Goal: Transaction & Acquisition: Purchase product/service

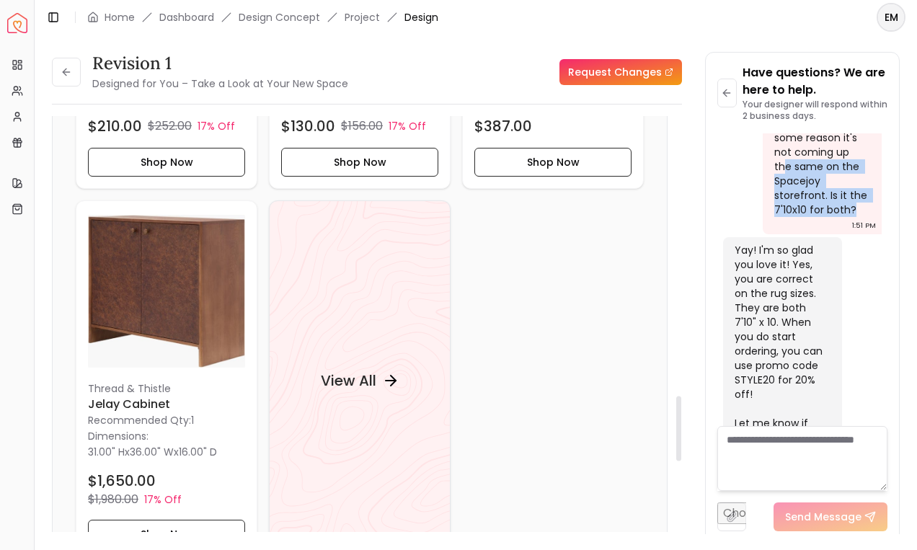
scroll to position [1796, 0]
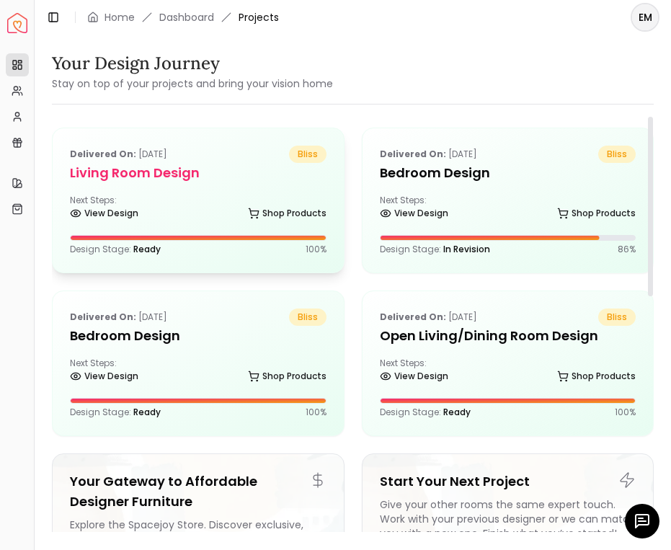
click at [234, 180] on h5 "Living Room design" at bounding box center [198, 173] width 257 height 20
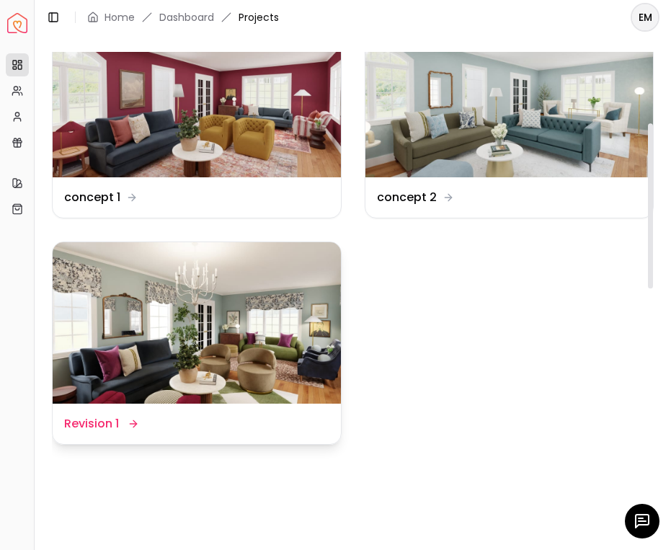
scroll to position [179, 0]
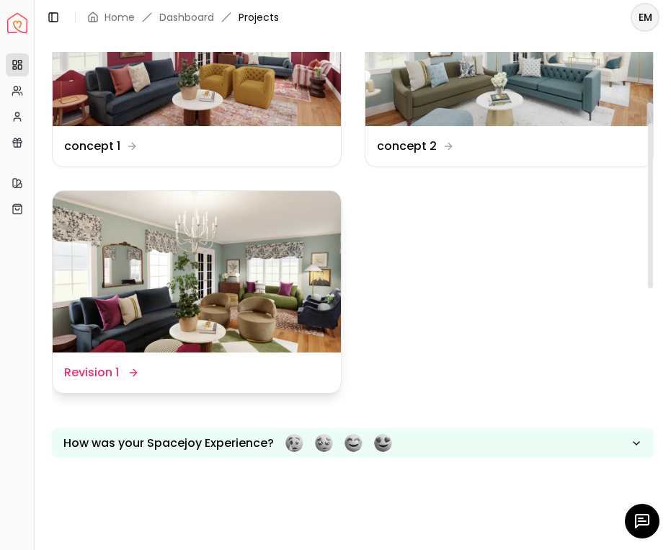
click at [247, 334] on img at bounding box center [197, 272] width 288 height 162
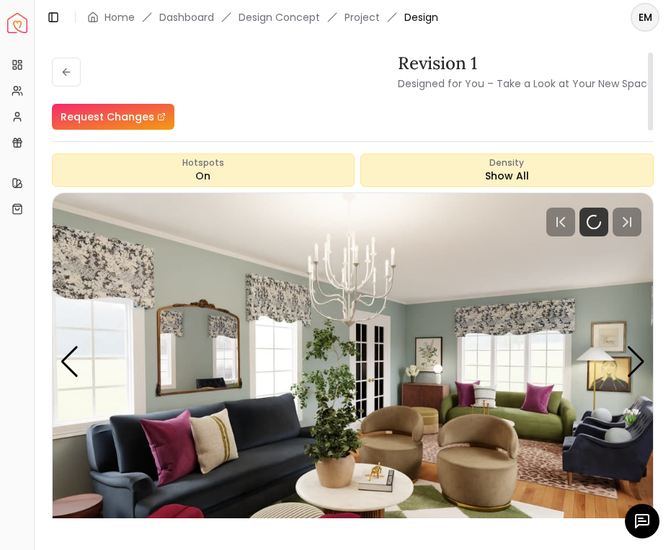
scroll to position [75, 0]
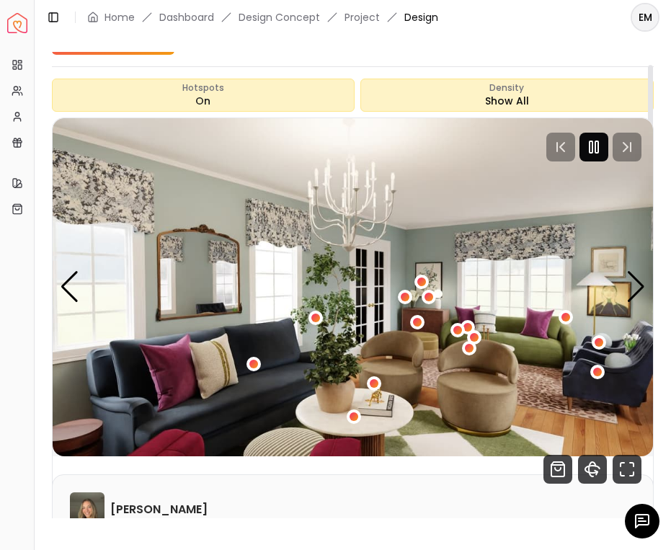
click at [602, 149] on icon "Pause" at bounding box center [593, 146] width 17 height 17
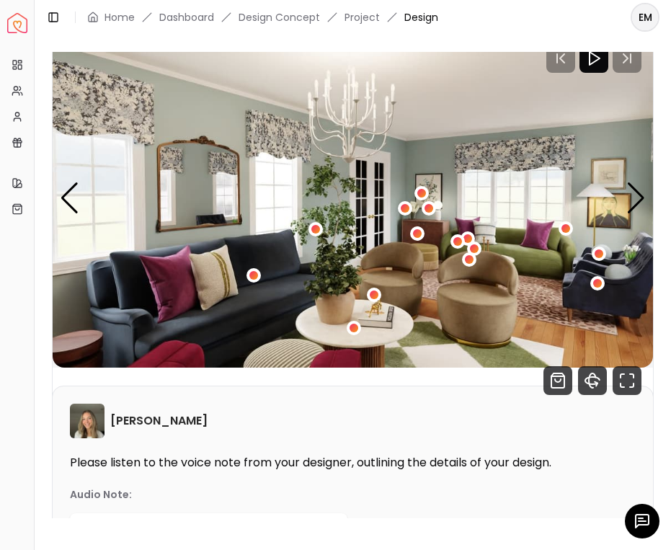
scroll to position [164, 0]
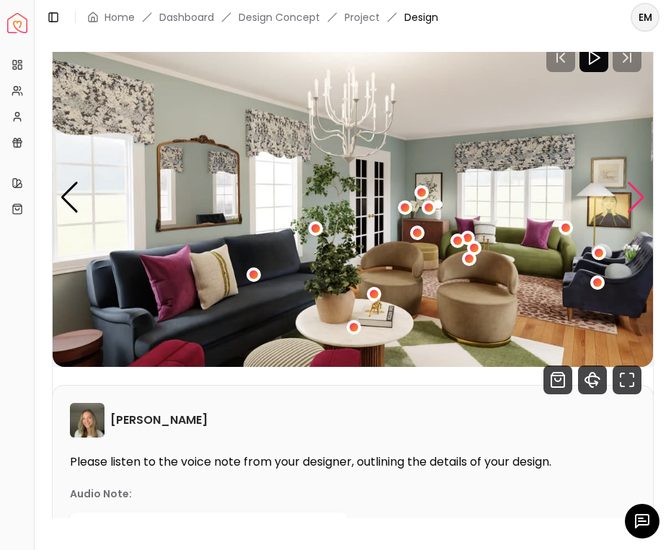
click at [645, 195] on div "Next slide" at bounding box center [635, 198] width 19 height 32
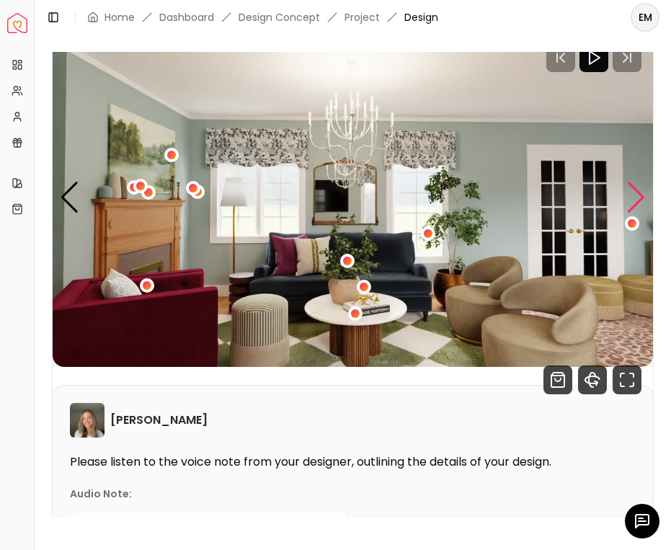
click at [630, 203] on div "Next slide" at bounding box center [635, 198] width 19 height 32
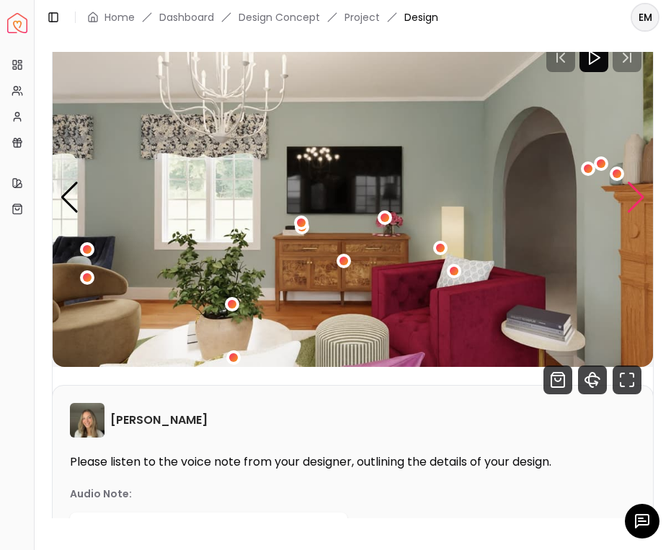
click at [630, 203] on div "Next slide" at bounding box center [635, 198] width 19 height 32
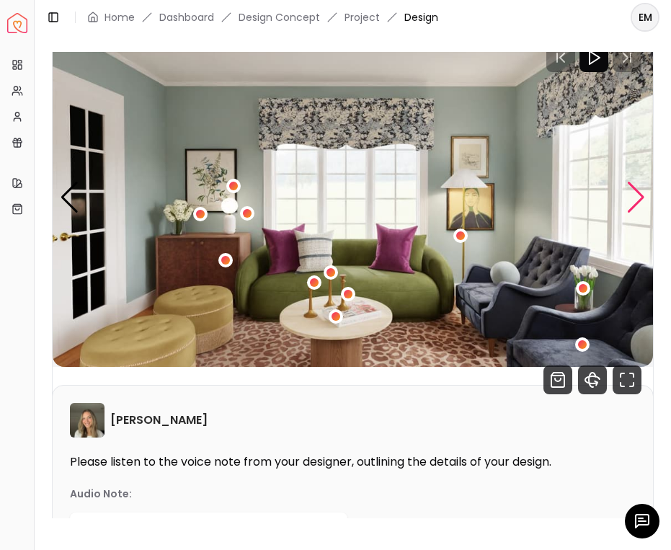
click at [631, 203] on div "Next slide" at bounding box center [635, 198] width 19 height 32
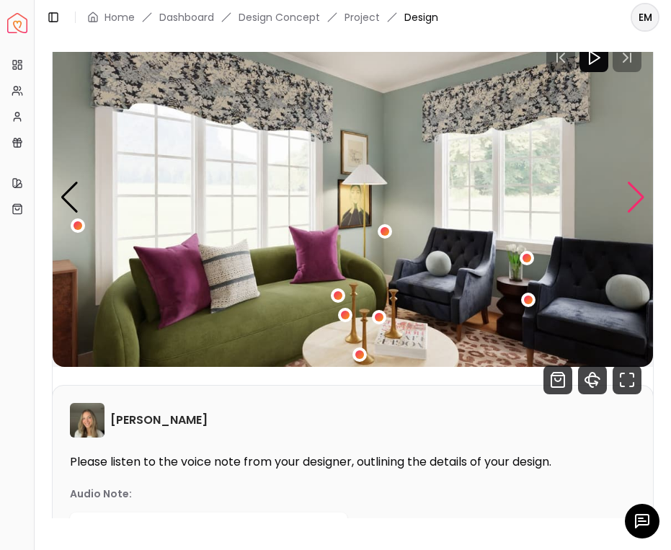
click at [631, 206] on div "Next slide" at bounding box center [635, 198] width 19 height 32
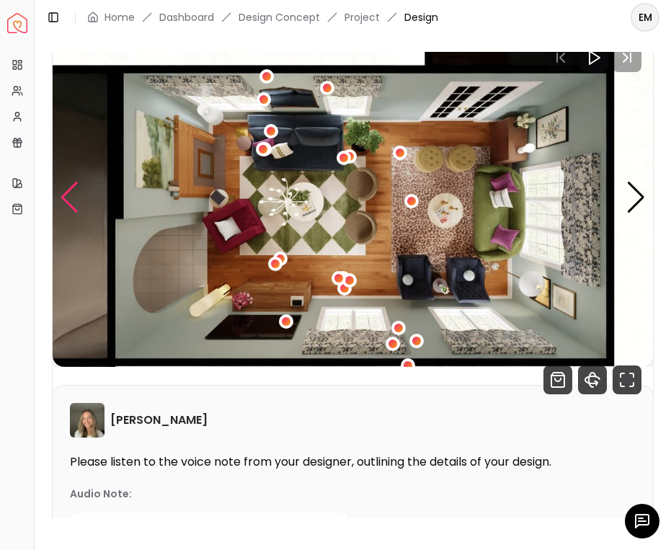
click at [62, 192] on div "Previous slide" at bounding box center [69, 198] width 19 height 32
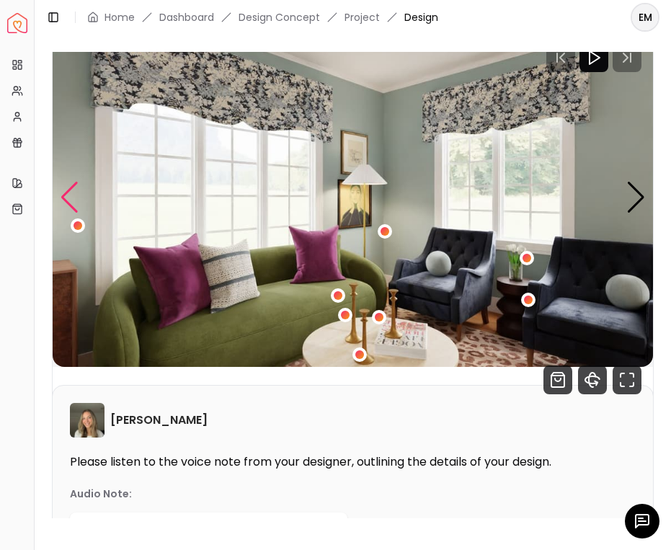
click at [62, 192] on div "Previous slide" at bounding box center [69, 198] width 19 height 32
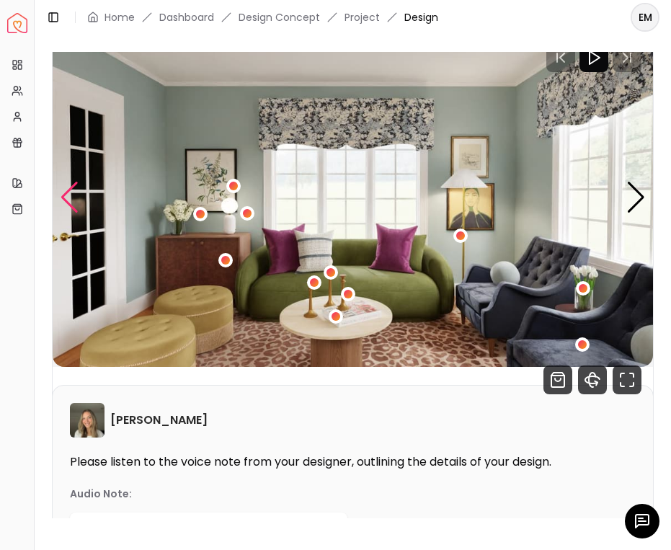
click at [62, 192] on div "Previous slide" at bounding box center [69, 198] width 19 height 32
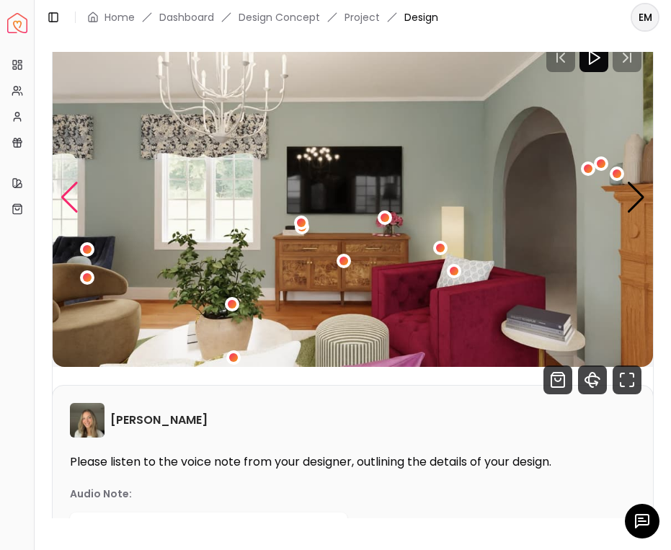
click at [62, 193] on div "Previous slide" at bounding box center [69, 198] width 19 height 32
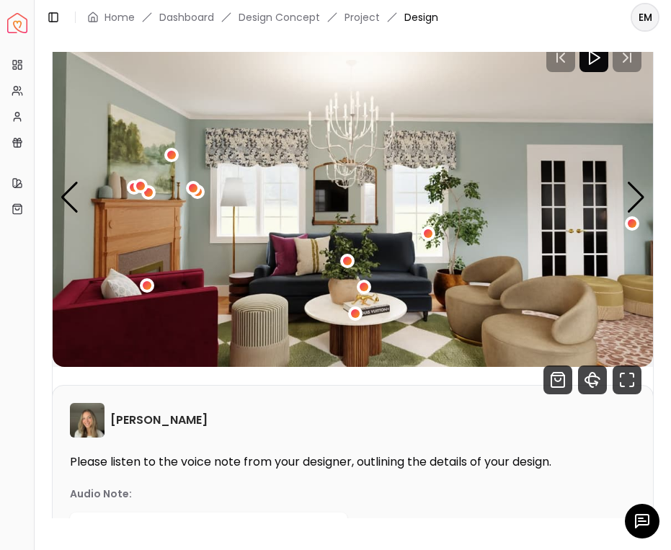
click at [647, 202] on img "2 / 6" at bounding box center [353, 198] width 600 height 338
click at [624, 201] on img "2 / 6" at bounding box center [353, 198] width 600 height 338
click at [633, 201] on div "Next slide" at bounding box center [635, 198] width 19 height 32
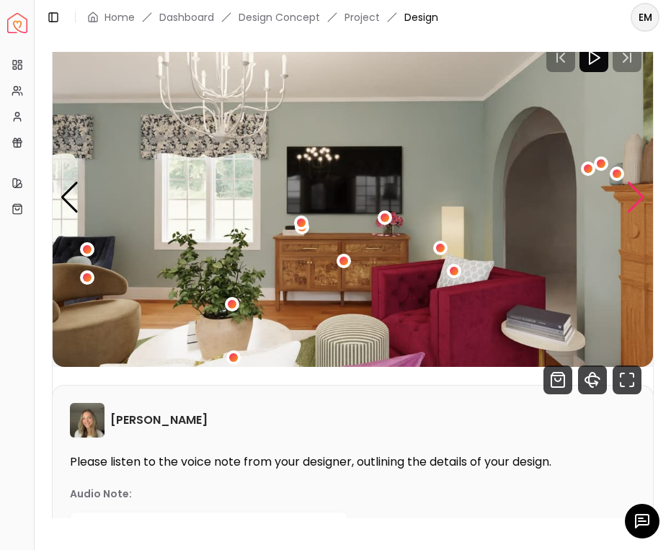
click at [633, 201] on div "Next slide" at bounding box center [635, 198] width 19 height 32
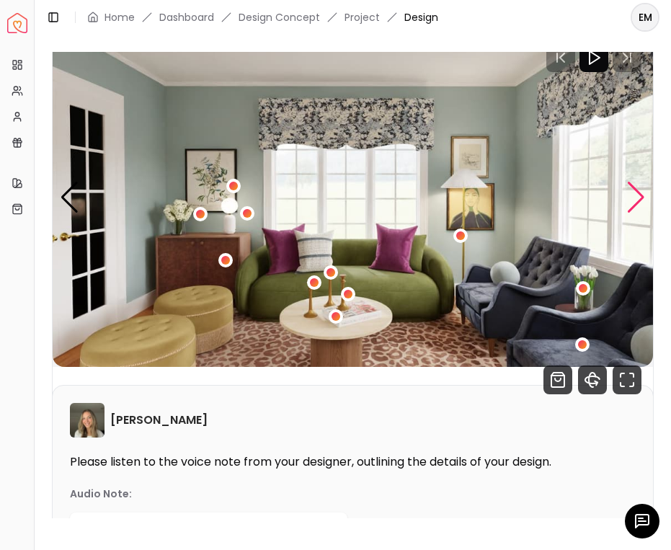
click at [633, 200] on div "Next slide" at bounding box center [635, 198] width 19 height 32
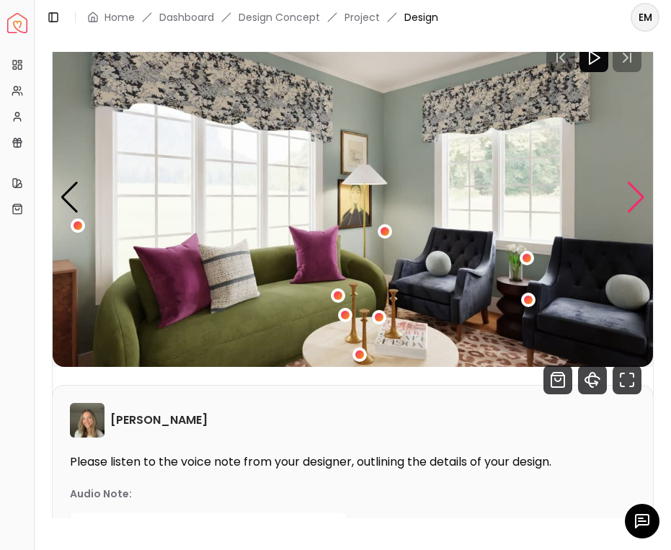
click at [633, 200] on div "Next slide" at bounding box center [635, 198] width 19 height 32
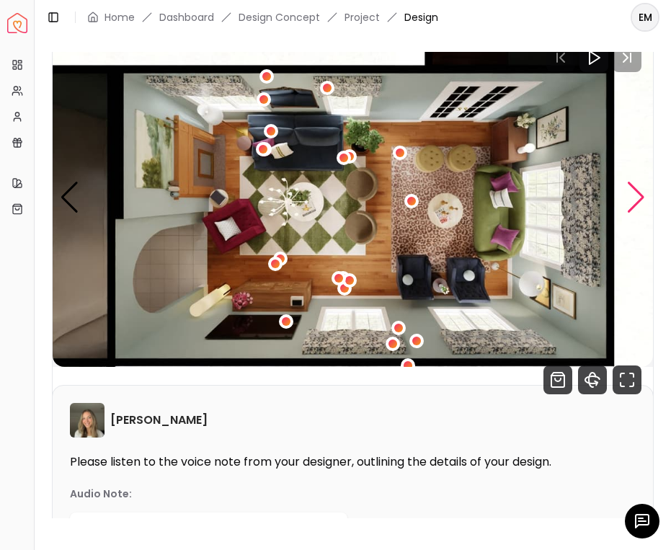
click at [632, 200] on div "Next slide" at bounding box center [635, 198] width 19 height 32
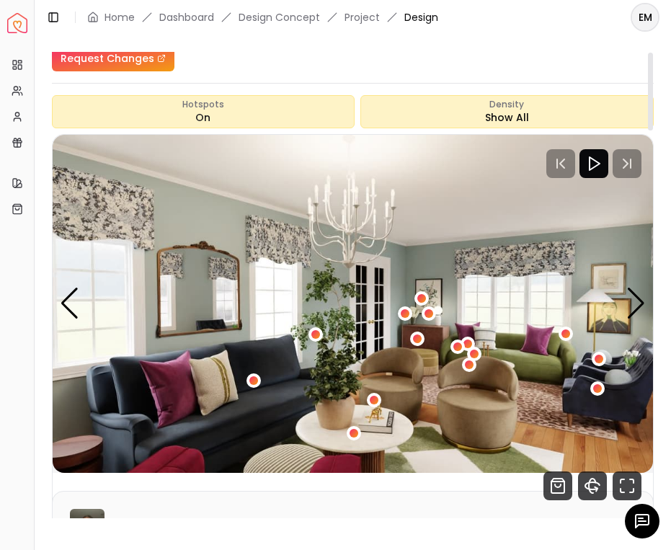
scroll to position [0, 0]
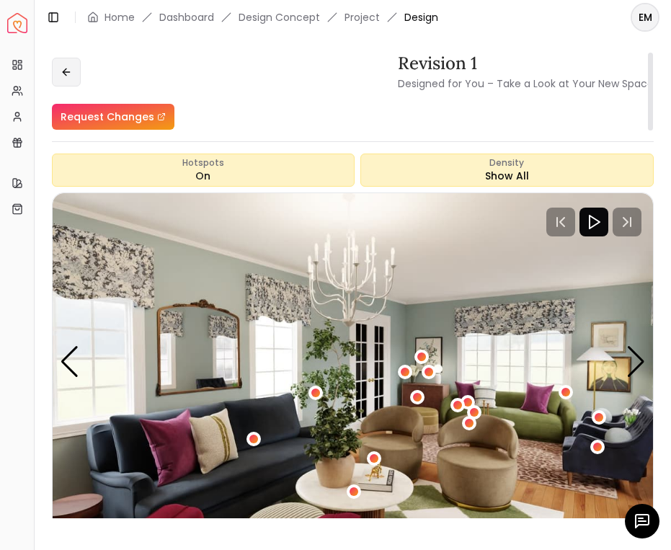
click at [74, 76] on button at bounding box center [66, 72] width 29 height 29
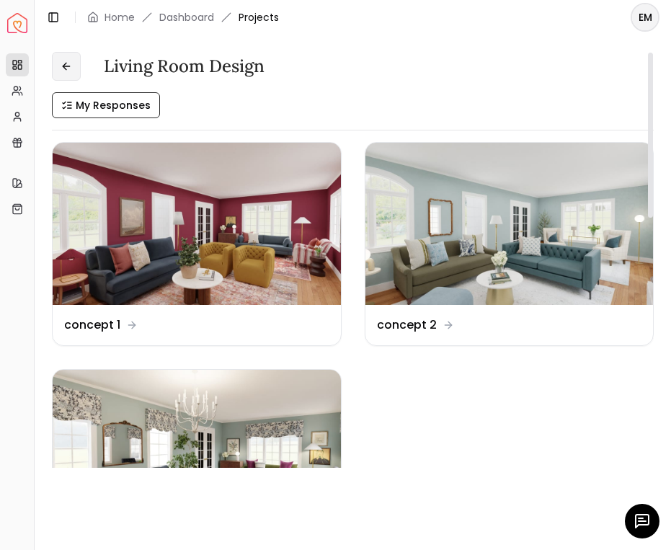
click at [71, 74] on button at bounding box center [66, 66] width 29 height 29
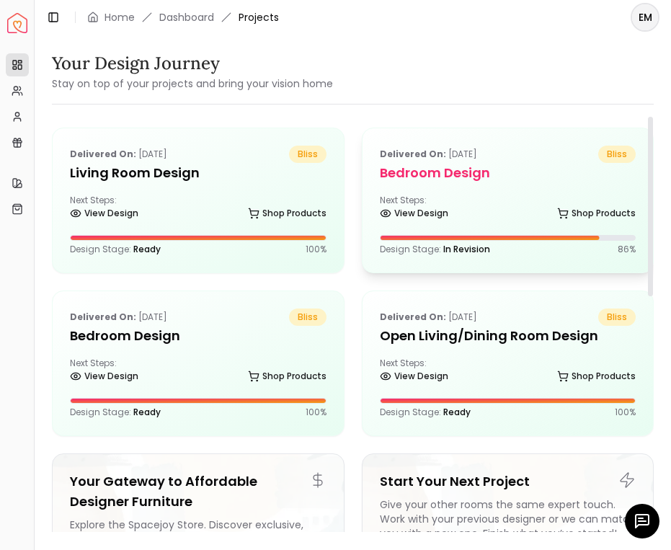
click at [465, 198] on div "Next Steps: View Design Shop Products" at bounding box center [508, 209] width 257 height 29
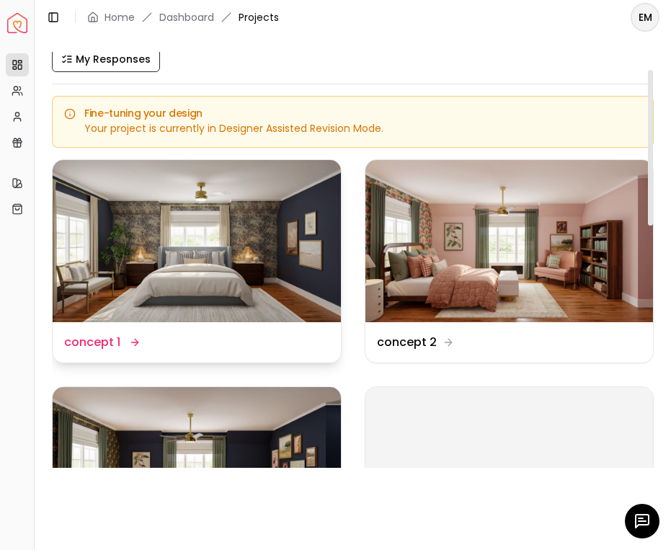
scroll to position [81, 0]
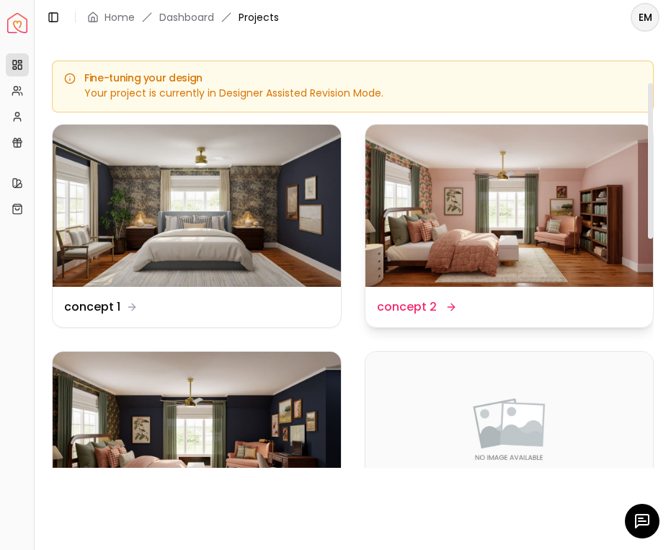
click at [440, 223] on img at bounding box center [509, 206] width 288 height 162
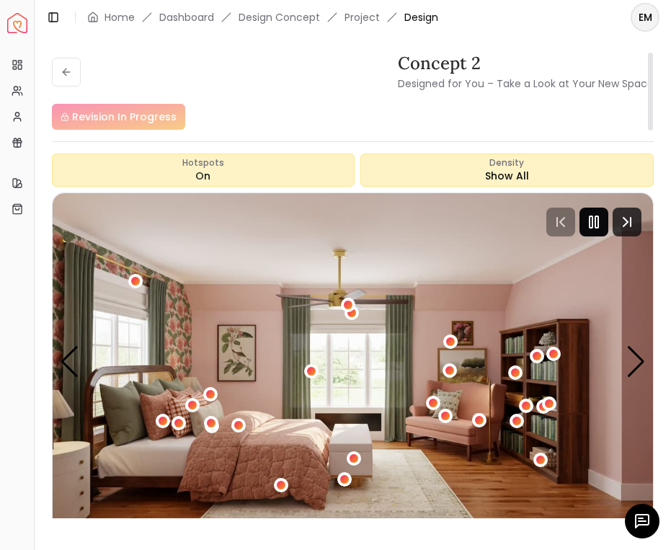
click at [595, 222] on rect "Pause" at bounding box center [596, 222] width 3 height 12
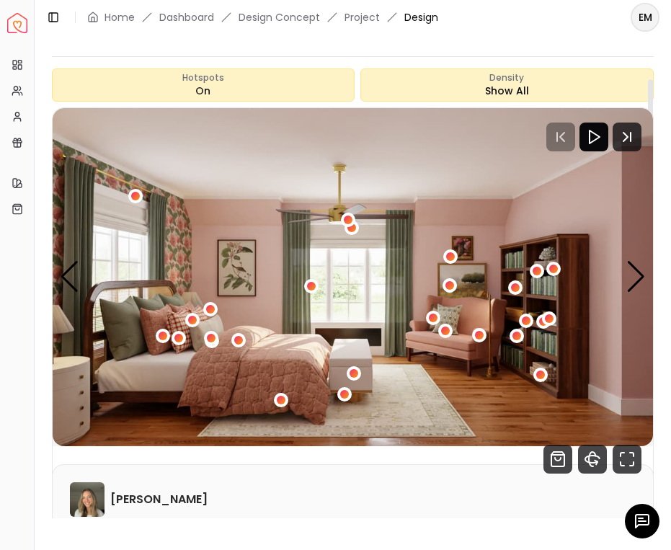
scroll to position [291, 0]
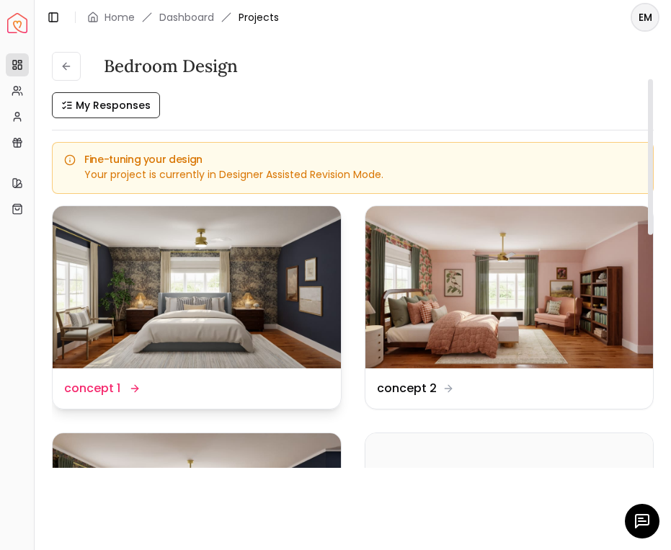
scroll to position [229, 0]
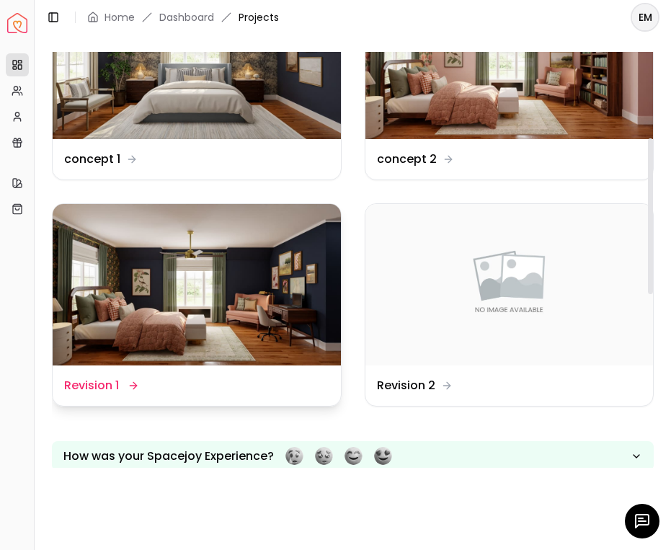
click at [180, 288] on img at bounding box center [197, 285] width 288 height 162
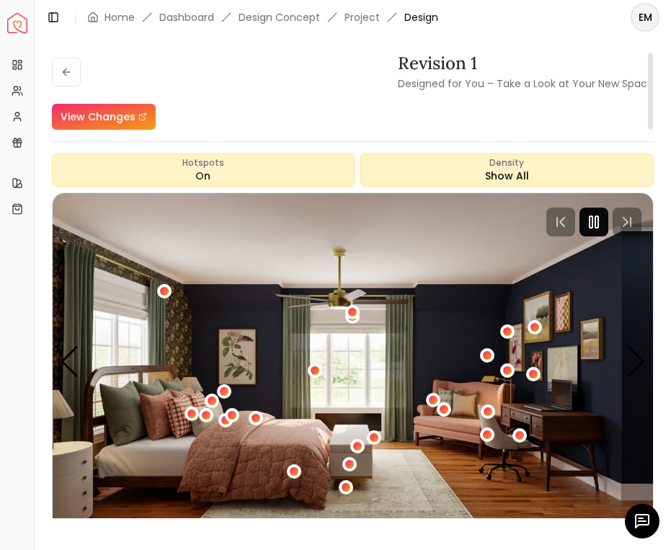
click at [603, 216] on div at bounding box center [594, 222] width 29 height 29
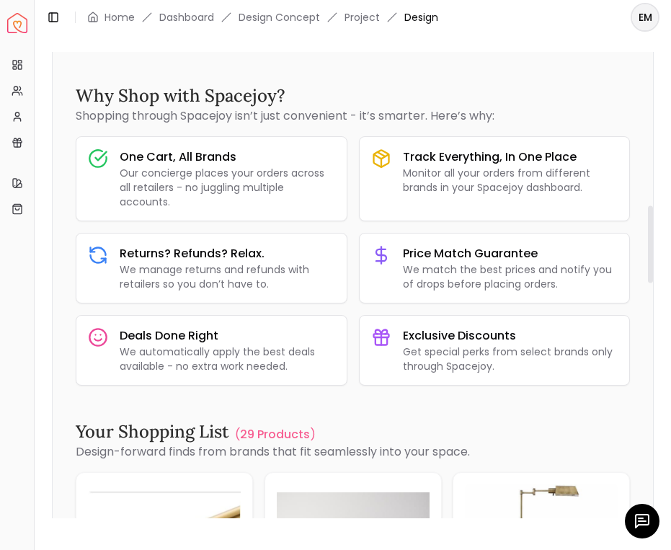
scroll to position [1035, 0]
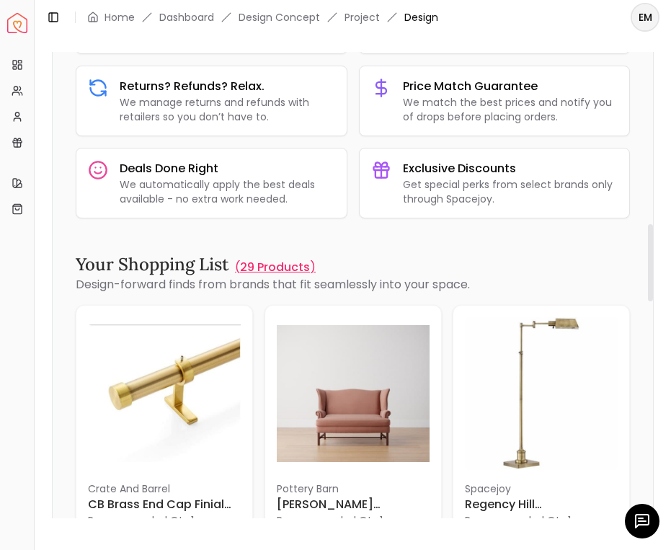
click at [296, 261] on p "29 Products" at bounding box center [275, 267] width 70 height 17
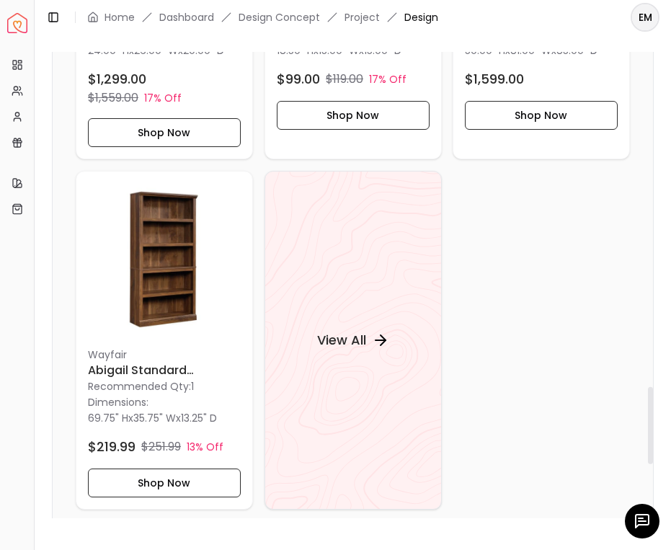
scroll to position [2091, 0]
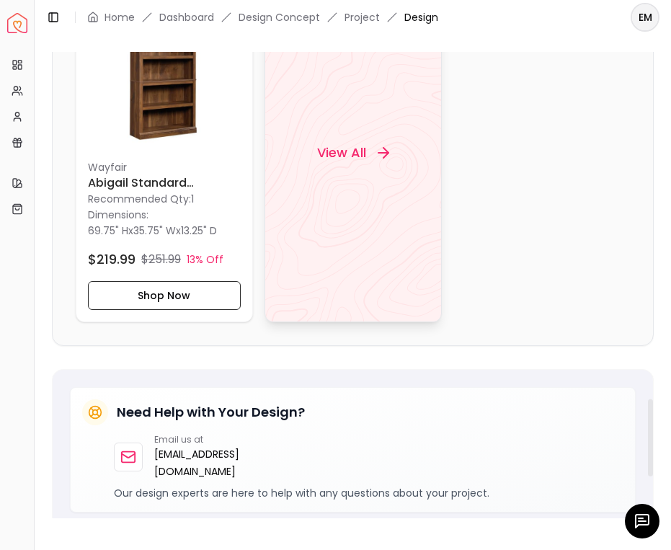
click at [366, 159] on div "View All" at bounding box center [352, 152] width 107 height 43
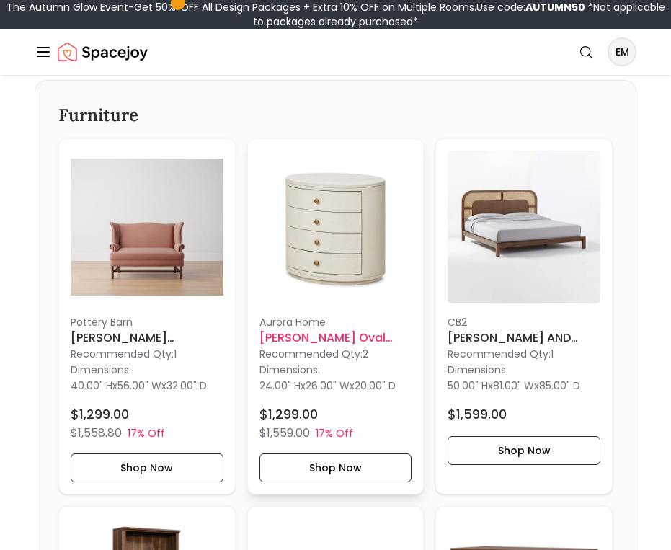
scroll to position [1651, 0]
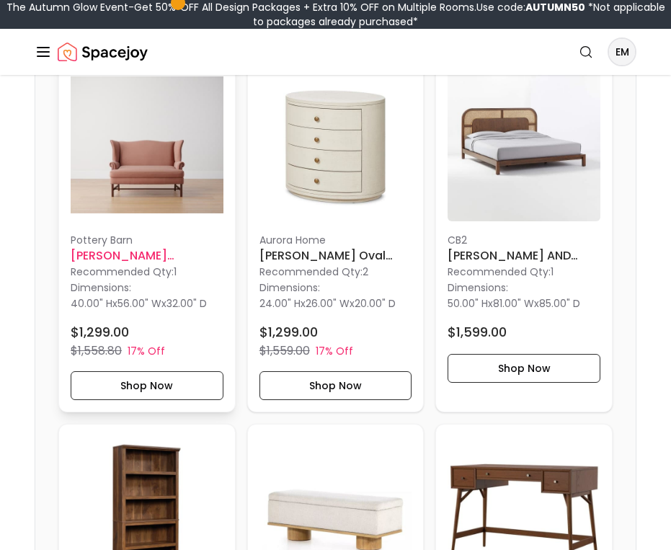
click at [151, 240] on p "Pottery Barn" at bounding box center [147, 240] width 153 height 14
click at [120, 378] on button "Shop Now" at bounding box center [147, 385] width 153 height 29
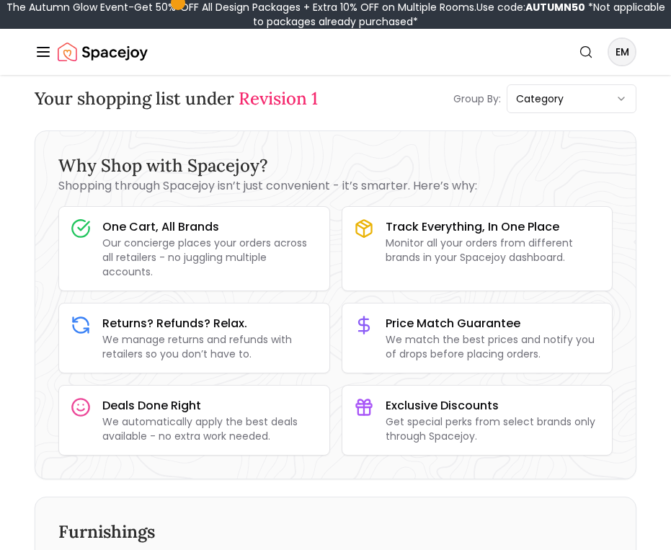
scroll to position [0, 0]
